Goal: Task Accomplishment & Management: Use online tool/utility

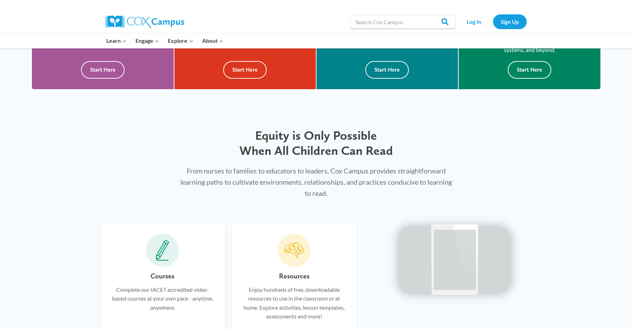
scroll to position [265, 0]
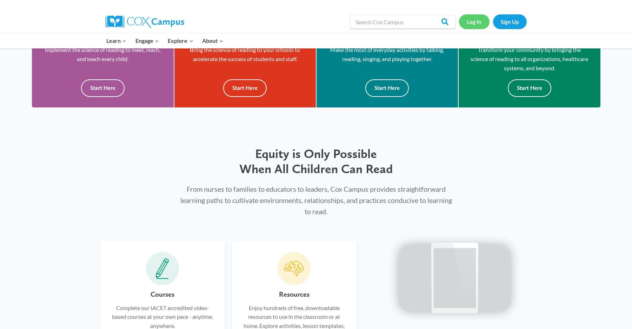
click at [474, 20] on link "Log In" at bounding box center [474, 21] width 31 height 14
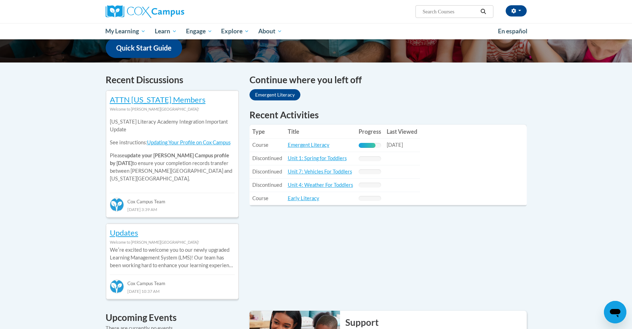
scroll to position [175, 0]
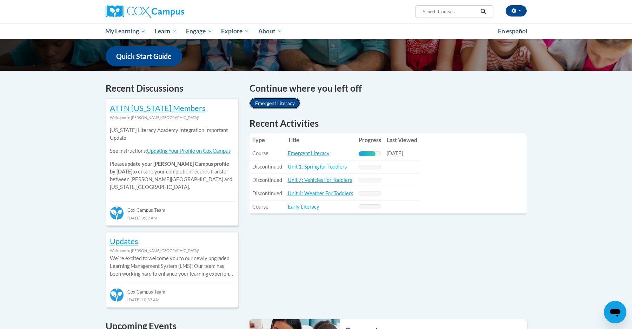
click at [285, 105] on link "Emergent Literacy" at bounding box center [275, 103] width 51 height 11
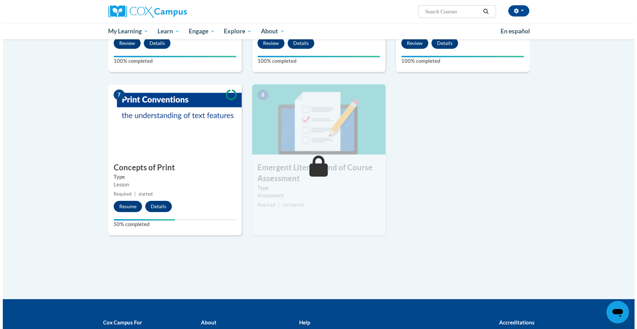
scroll to position [430, 0]
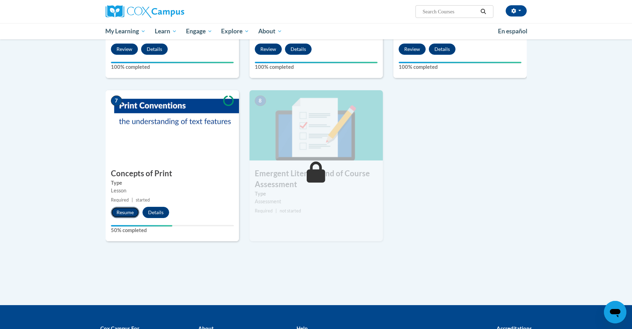
click at [122, 212] on button "Resume" at bounding box center [125, 212] width 28 height 11
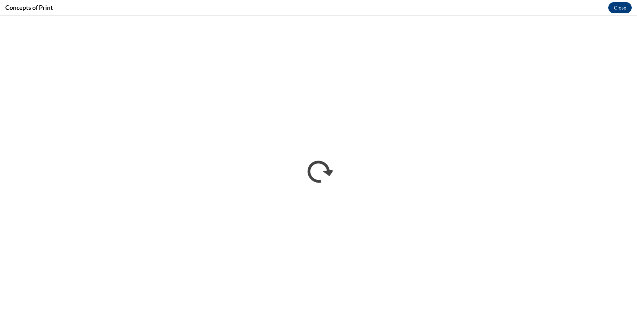
scroll to position [0, 0]
